Goal: Task Accomplishment & Management: Use online tool/utility

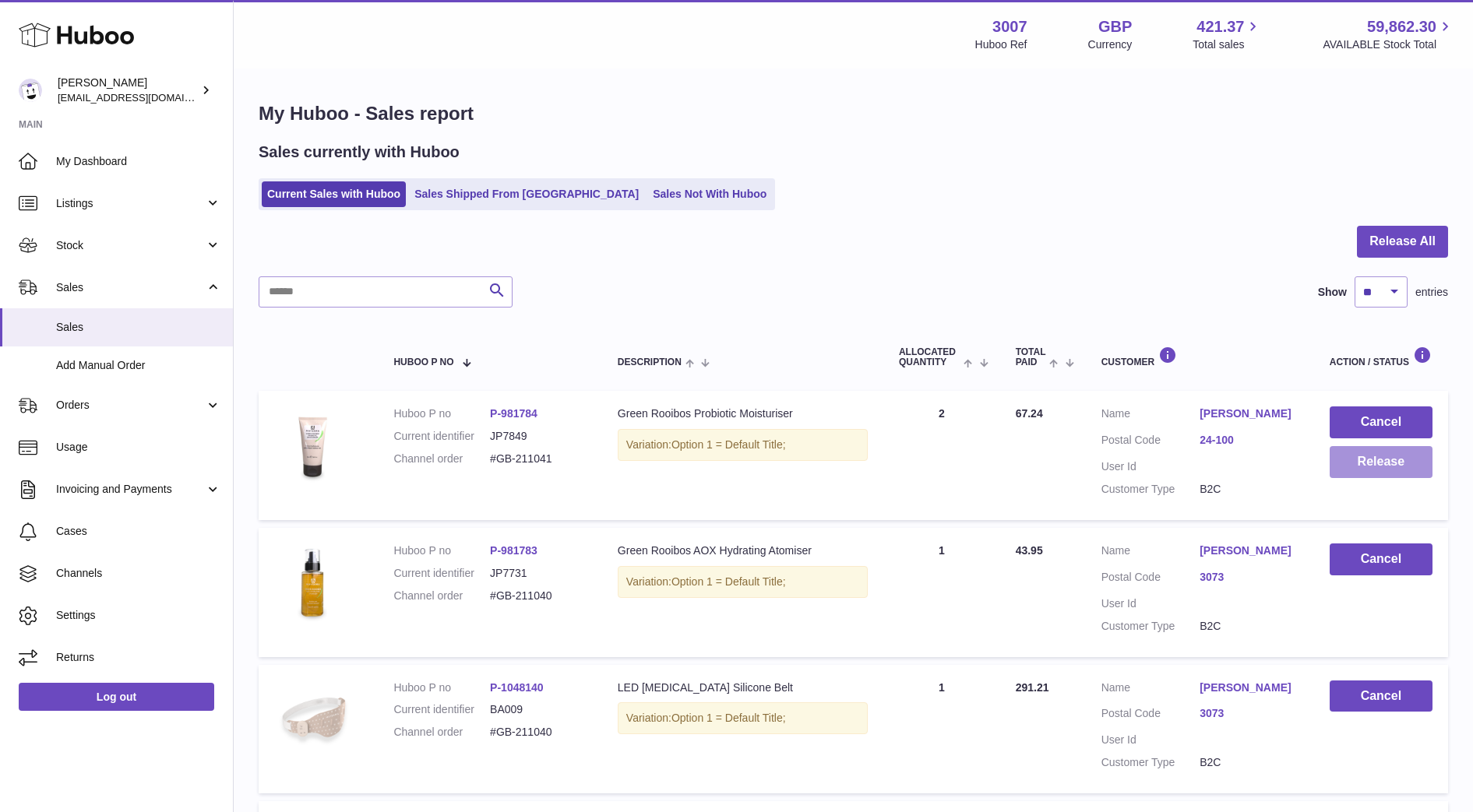
click at [1409, 454] on button "Release" at bounding box center [1380, 462] width 103 height 32
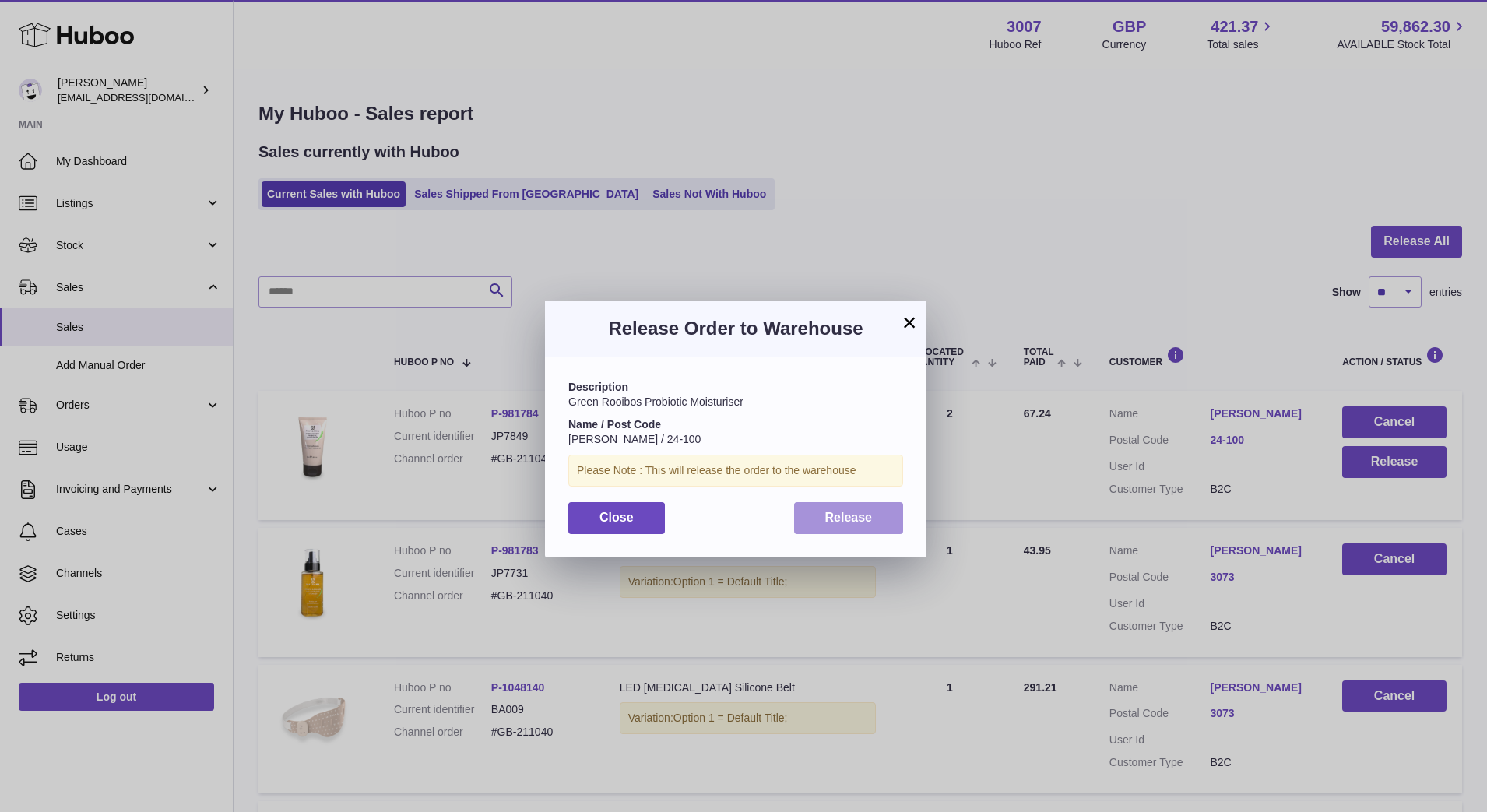
click at [828, 527] on button "Release" at bounding box center [849, 518] width 109 height 32
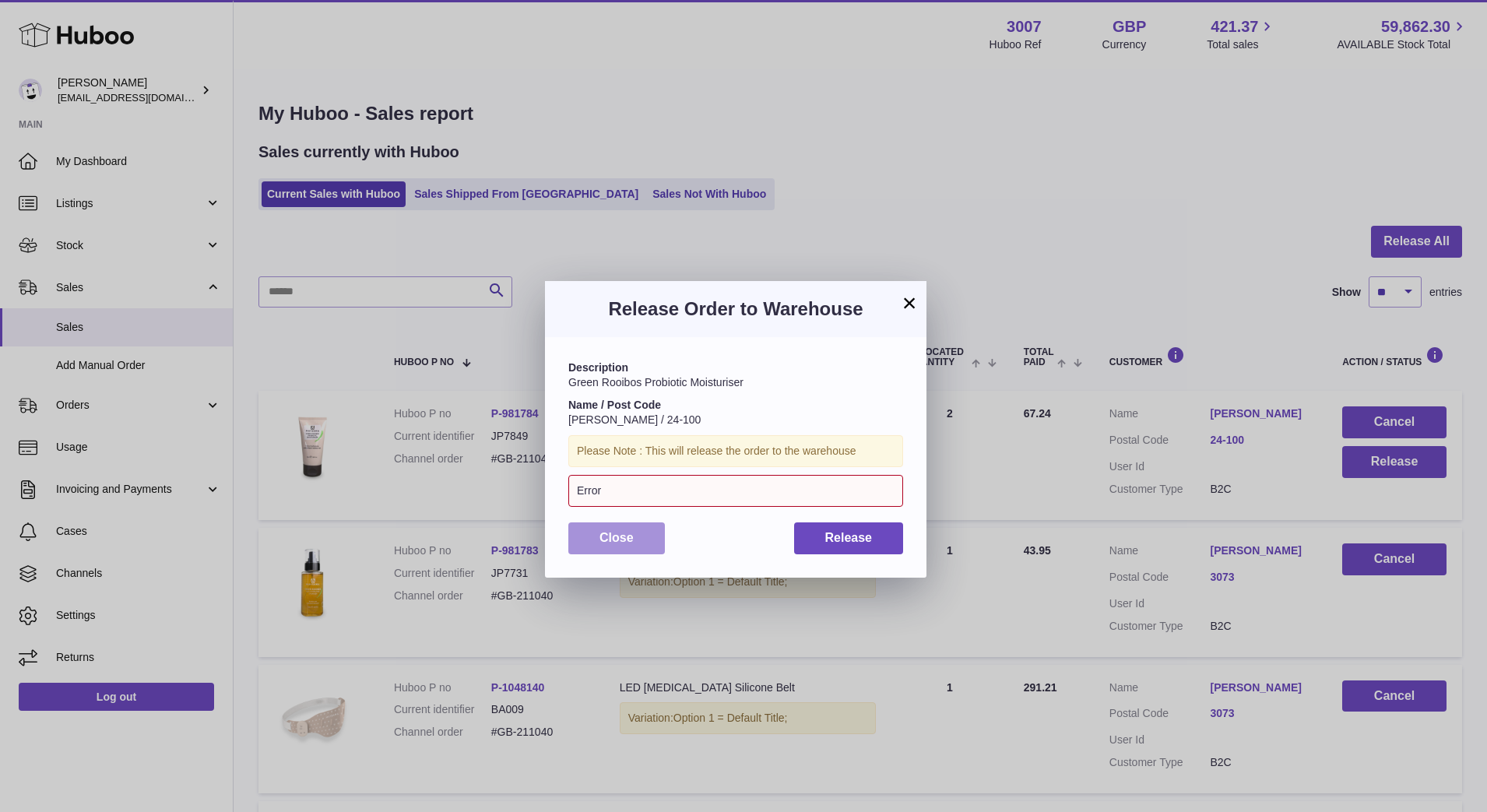
click at [648, 539] on button "Close" at bounding box center [616, 538] width 96 height 32
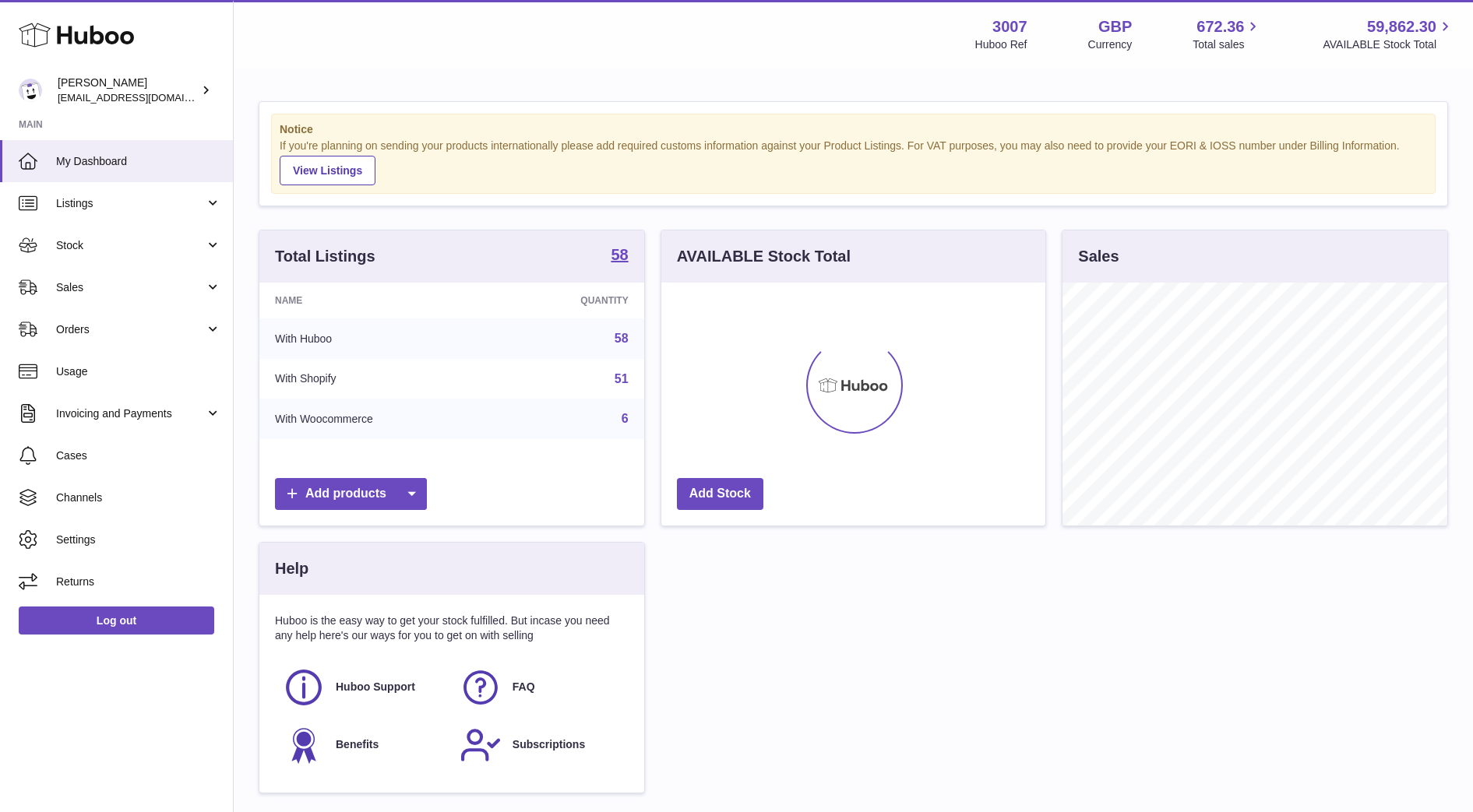
scroll to position [243, 384]
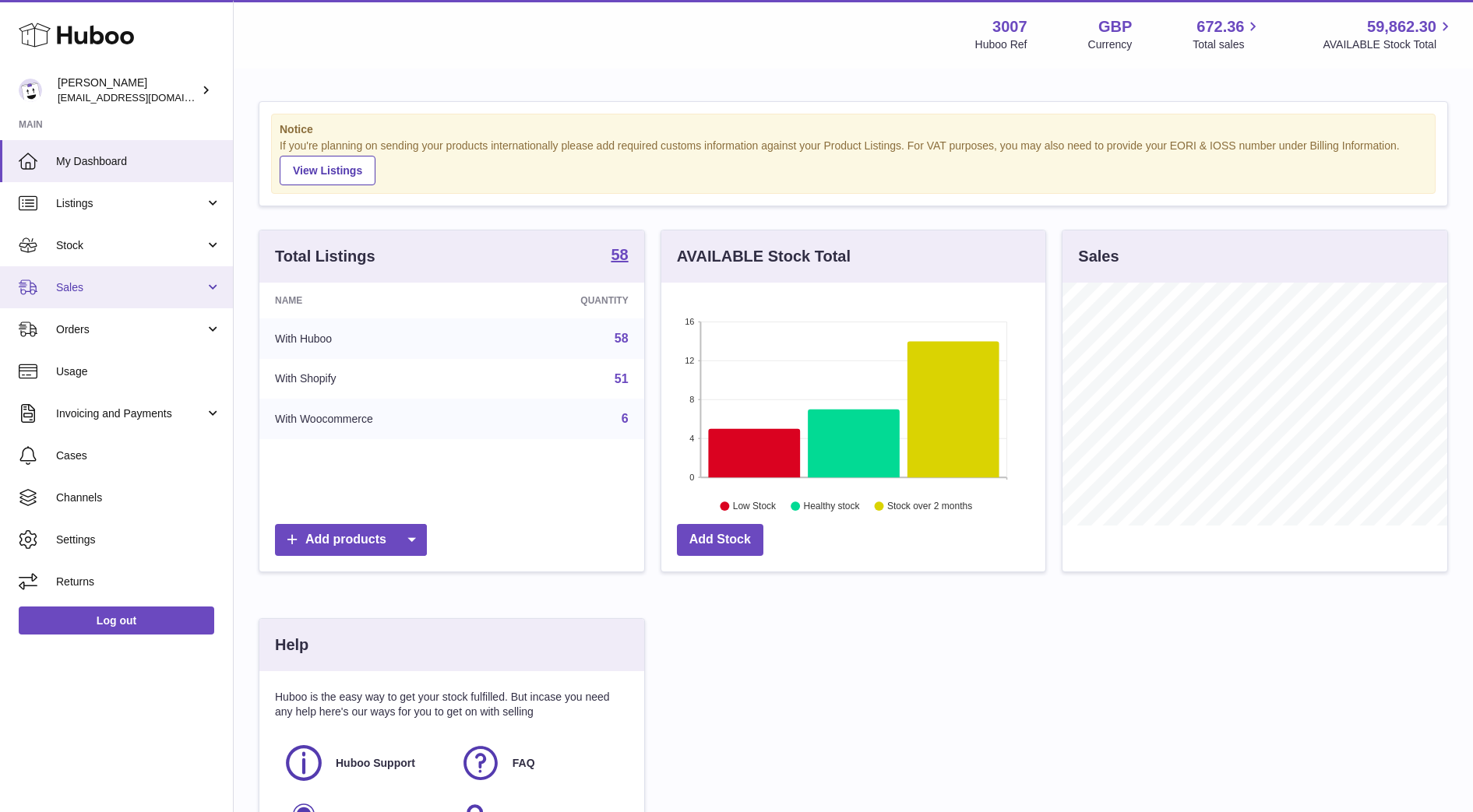
click at [65, 284] on span "Sales" at bounding box center [130, 288] width 149 height 15
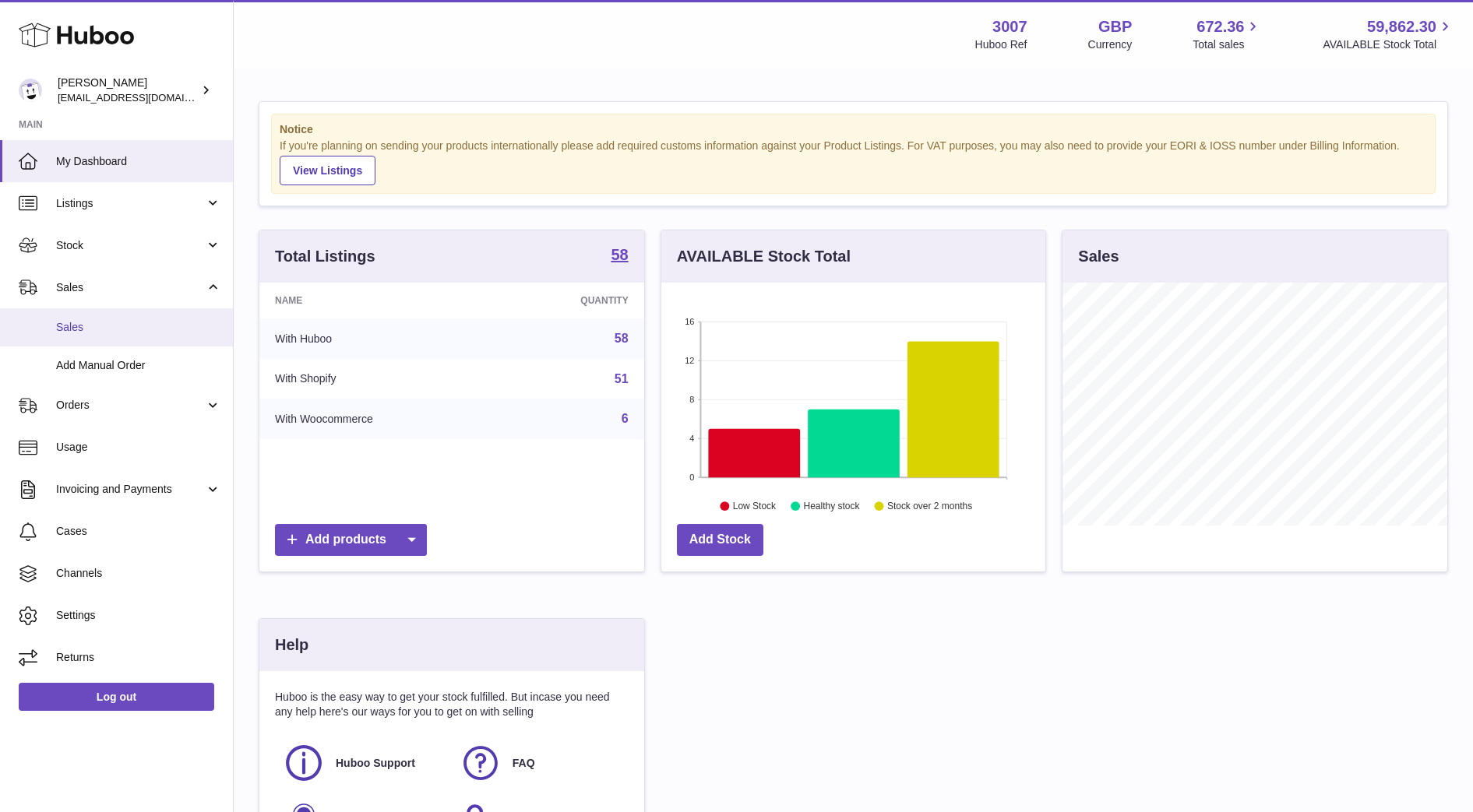
click at [92, 328] on span "Sales" at bounding box center [138, 327] width 165 height 15
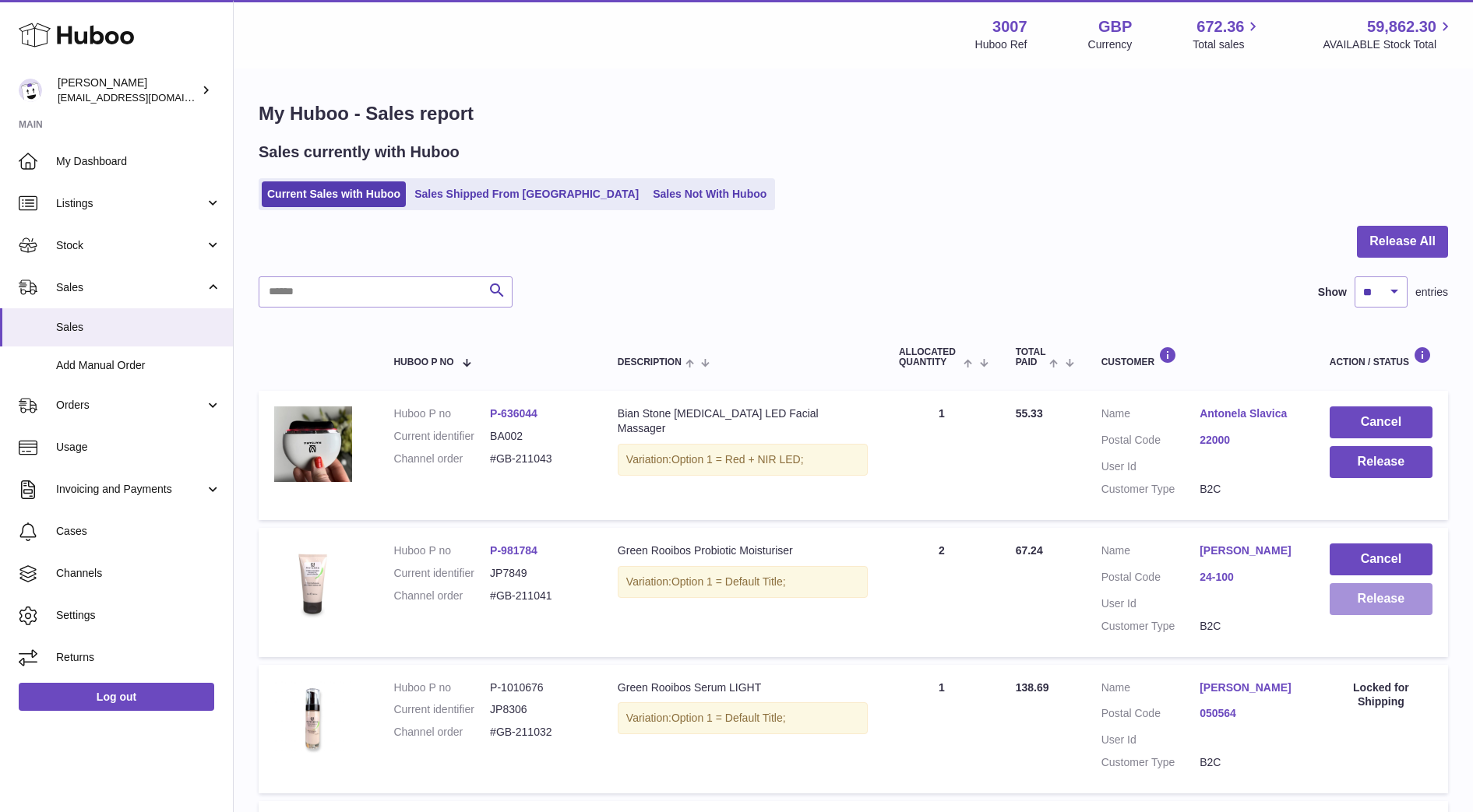
click at [1383, 607] on button "Release" at bounding box center [1380, 599] width 103 height 32
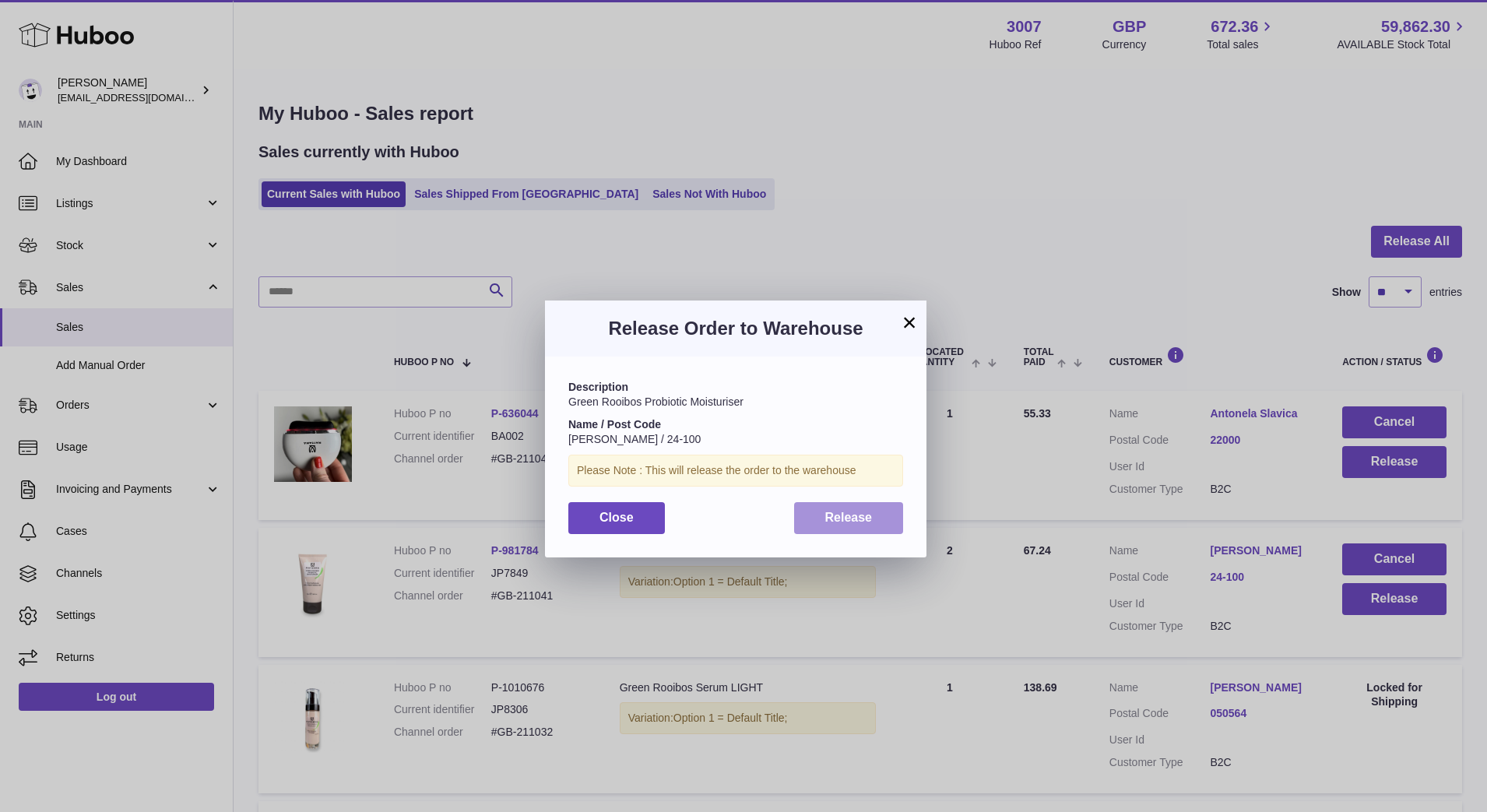
click at [848, 520] on span "Release" at bounding box center [849, 518] width 48 height 13
